Goal: Information Seeking & Learning: Check status

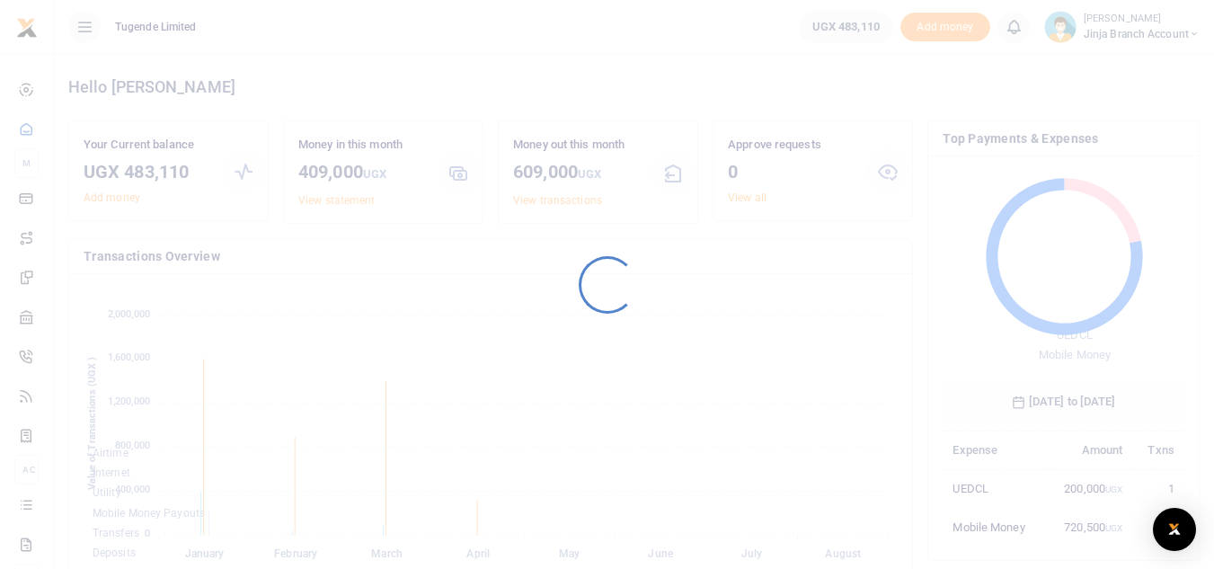
scroll to position [239, 228]
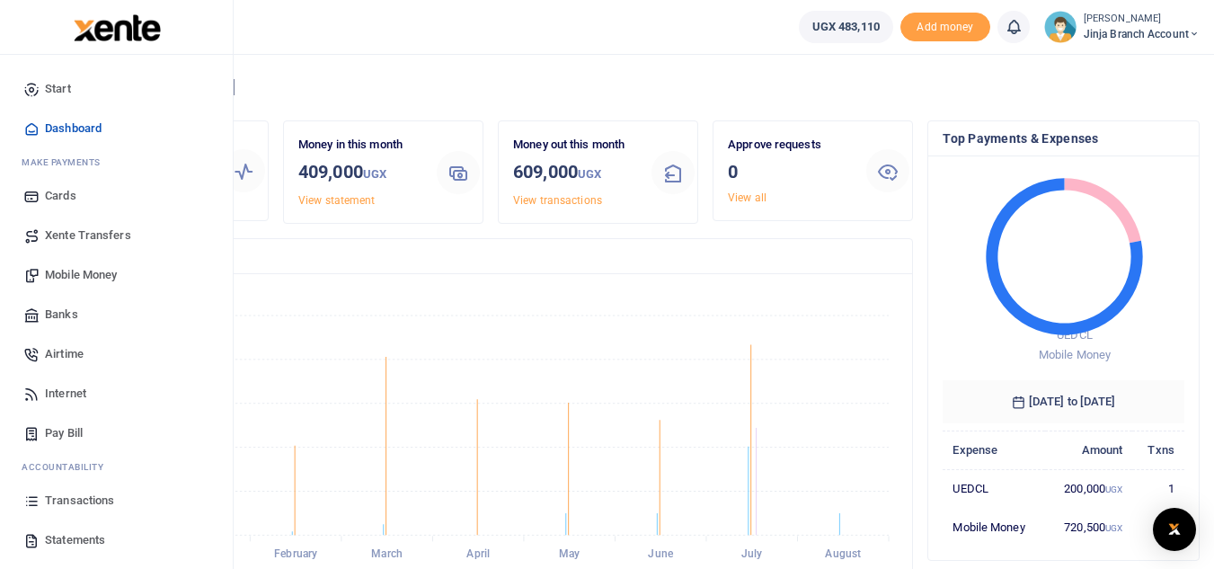
click at [73, 529] on link "Statements" at bounding box center [116, 540] width 204 height 40
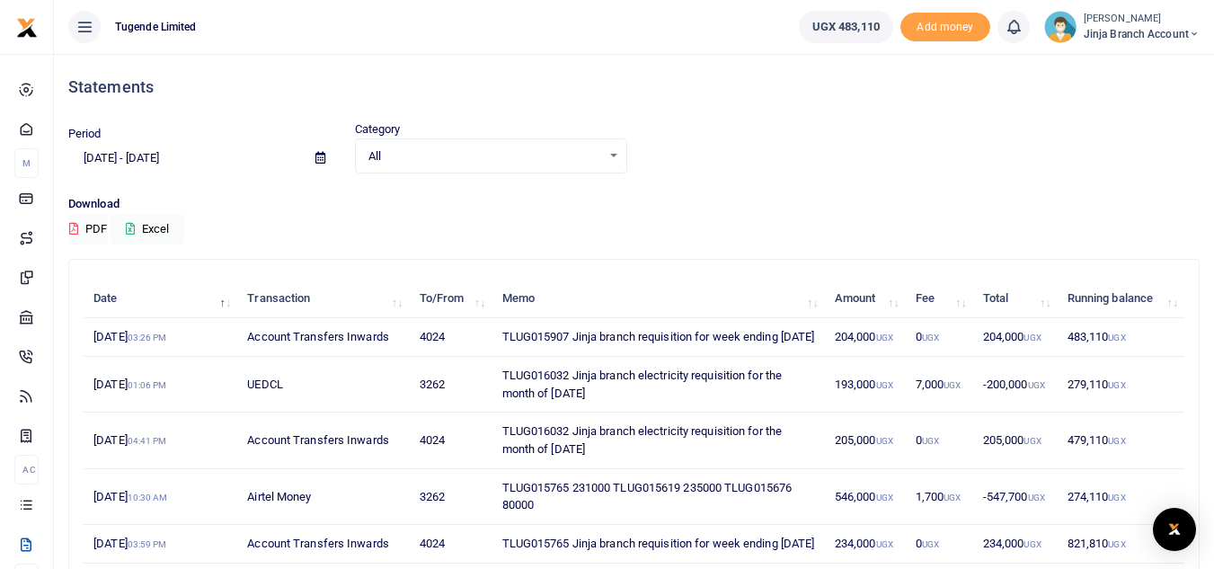
click at [1090, 25] on small "[PERSON_NAME]" at bounding box center [1142, 19] width 116 height 15
click at [1116, 67] on link "Switch accounts" at bounding box center [1130, 65] width 142 height 25
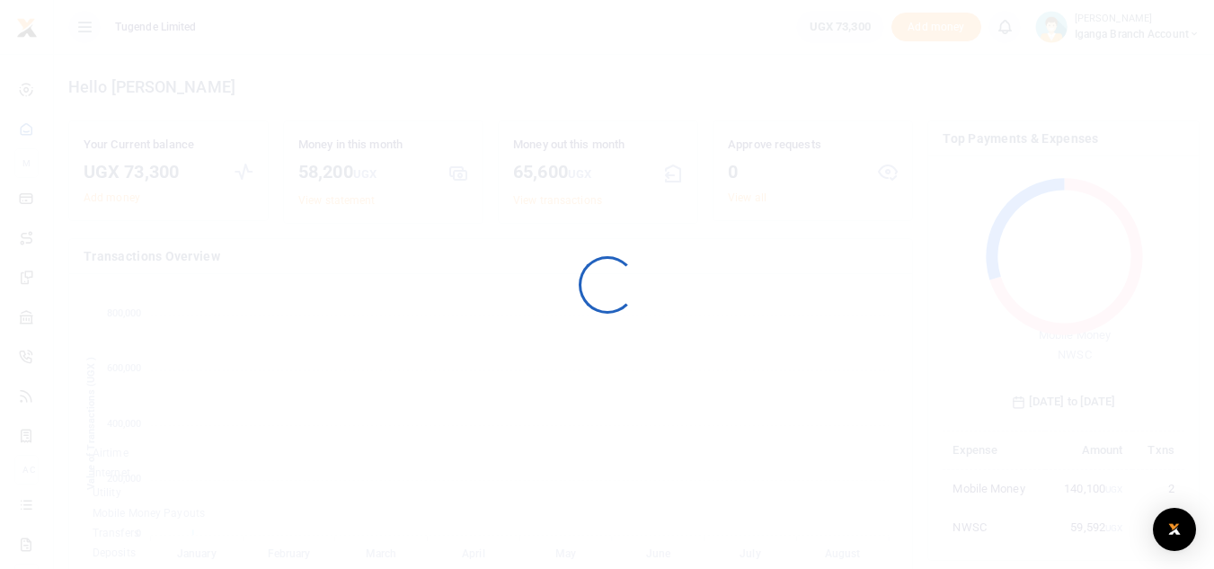
scroll to position [239, 228]
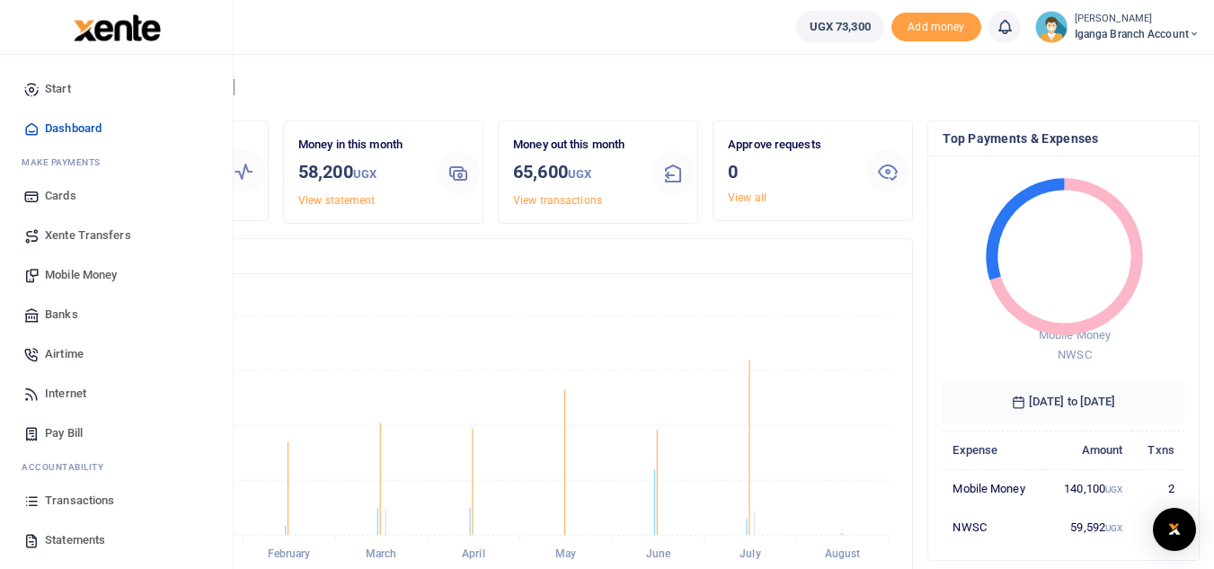
click at [64, 534] on span "Statements" at bounding box center [75, 540] width 60 height 18
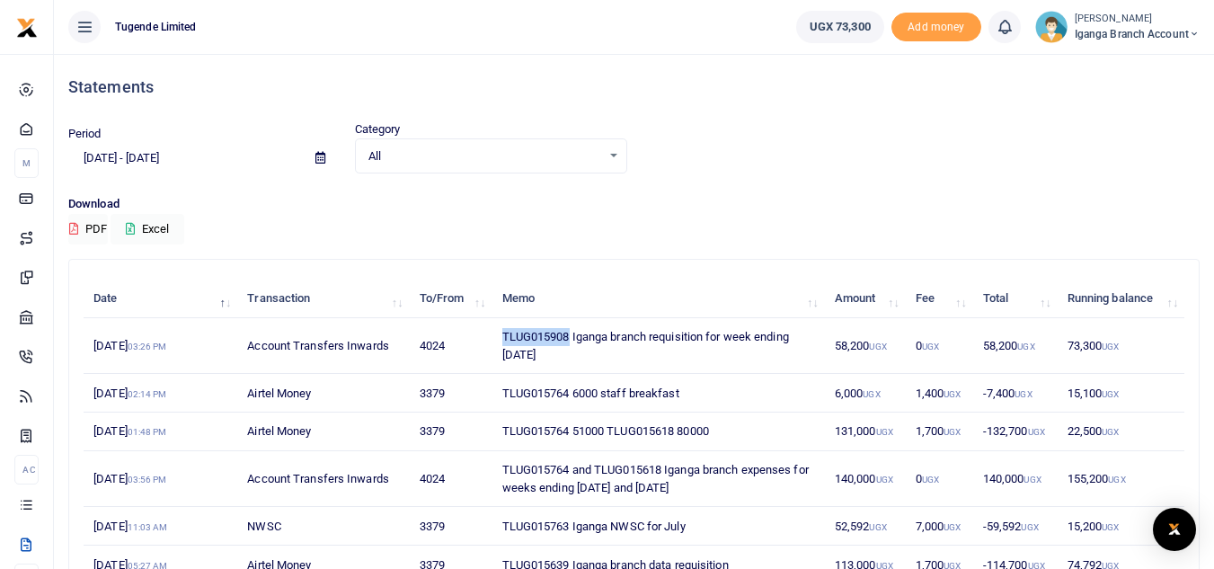
drag, startPoint x: 569, startPoint y: 337, endPoint x: 500, endPoint y: 337, distance: 69.2
click at [500, 337] on td "TLUG015908 Iganga branch requisition for week ending 02 August 2025" at bounding box center [658, 346] width 333 height 56
copy td "TLUG015908"
